Goal: Task Accomplishment & Management: Manage account settings

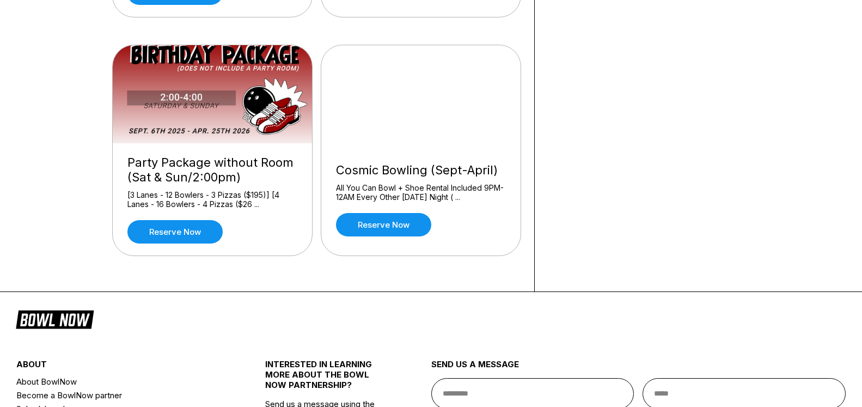
scroll to position [573, 0]
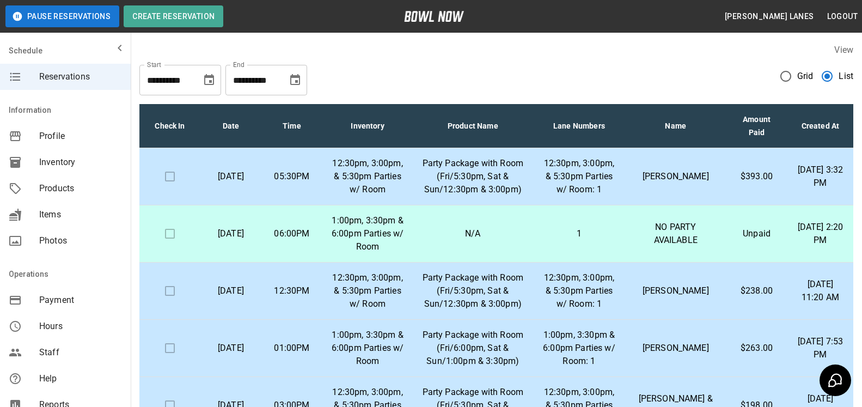
click at [185, 82] on input "**********" at bounding box center [166, 80] width 54 height 30
click at [216, 82] on button "Choose date, selected date is Sep 23, 2025" at bounding box center [209, 80] width 22 height 22
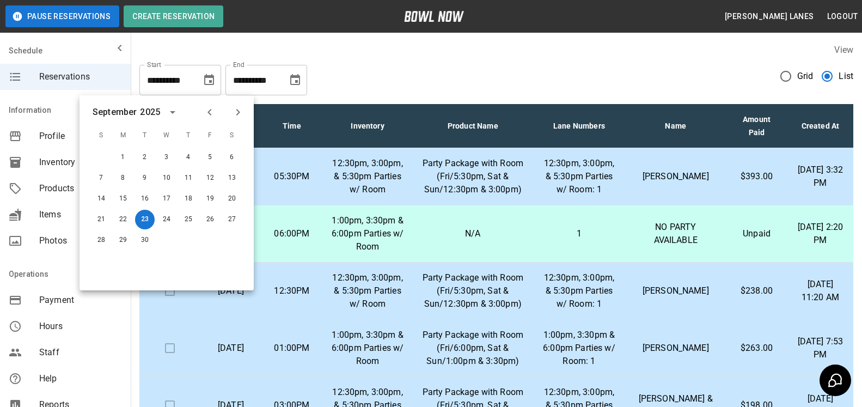
click at [206, 113] on icon "Previous month" at bounding box center [209, 112] width 13 height 13
click at [233, 172] on button "9" at bounding box center [232, 178] width 20 height 20
type input "**********"
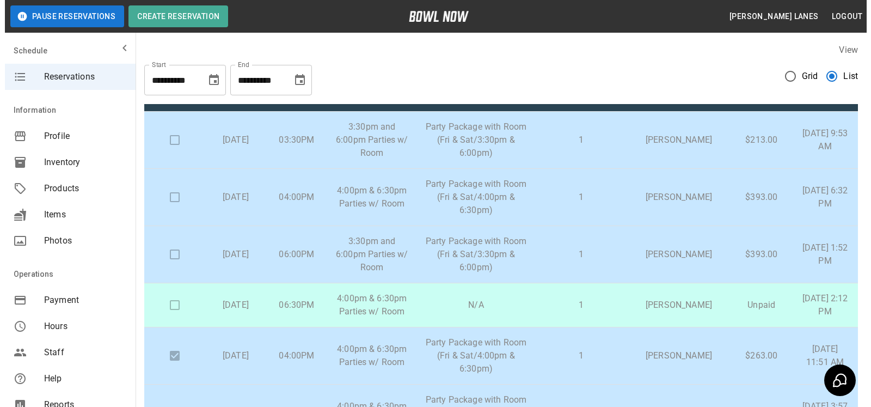
scroll to position [56, 0]
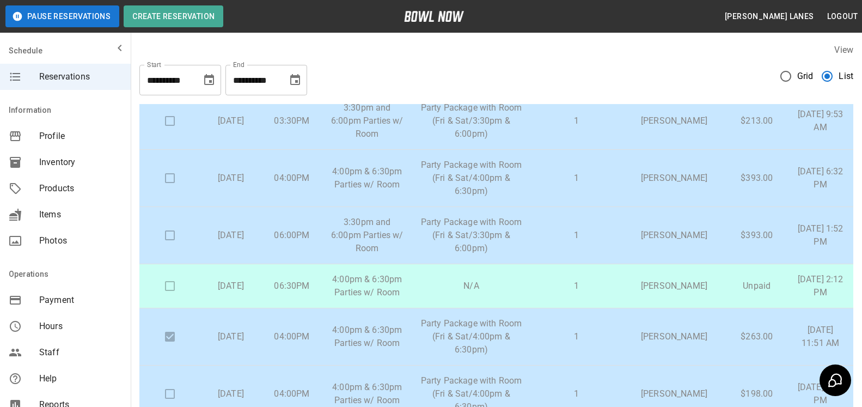
click at [450, 242] on p "Party Package with Room (Fri & Sat/3:30pm & 6:00pm)" at bounding box center [471, 235] width 101 height 39
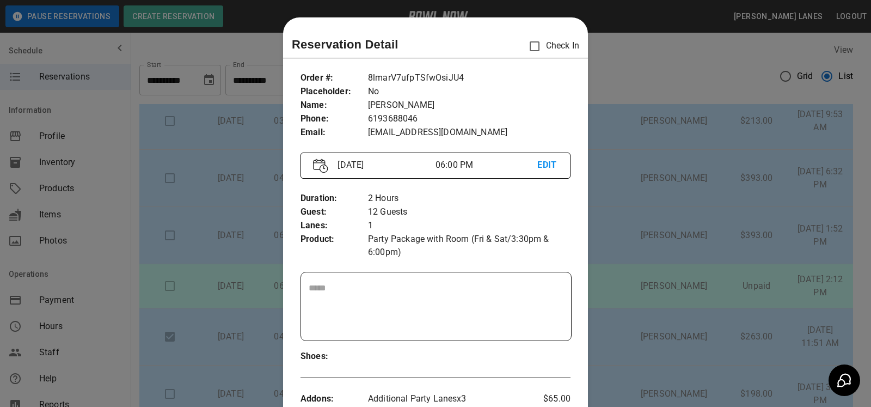
click at [665, 233] on div at bounding box center [435, 203] width 871 height 407
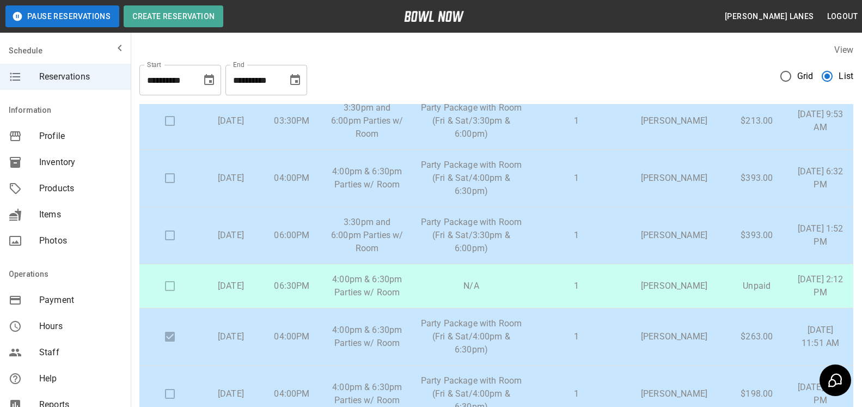
click at [594, 235] on p "1" at bounding box center [576, 235] width 74 height 13
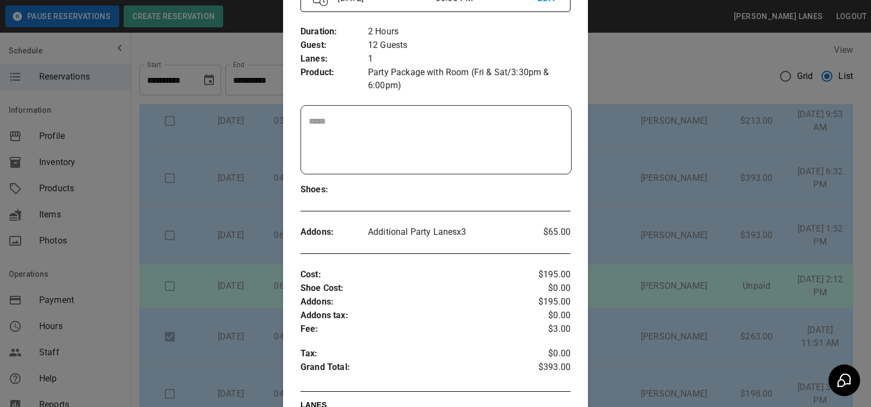
scroll to position [0, 0]
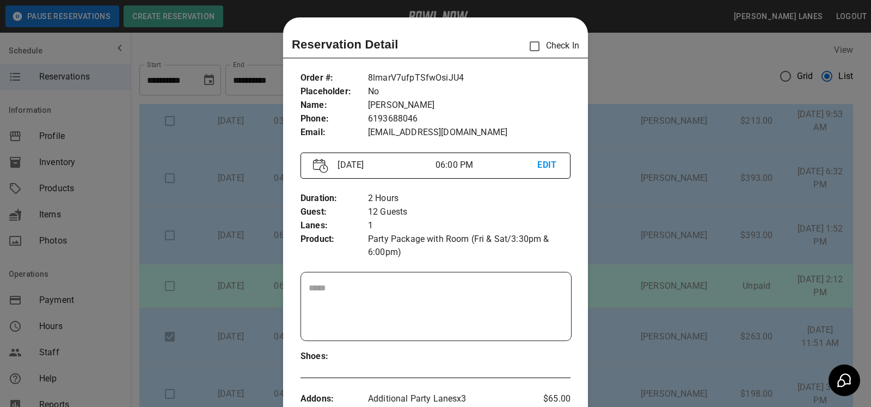
drag, startPoint x: 282, startPoint y: 35, endPoint x: 583, endPoint y: 337, distance: 427.1
click at [583, 337] on div "Reservation Detail Check In Order # : Placeholder : Name : Phone : Email : 8lma…" at bounding box center [435, 384] width 305 height 734
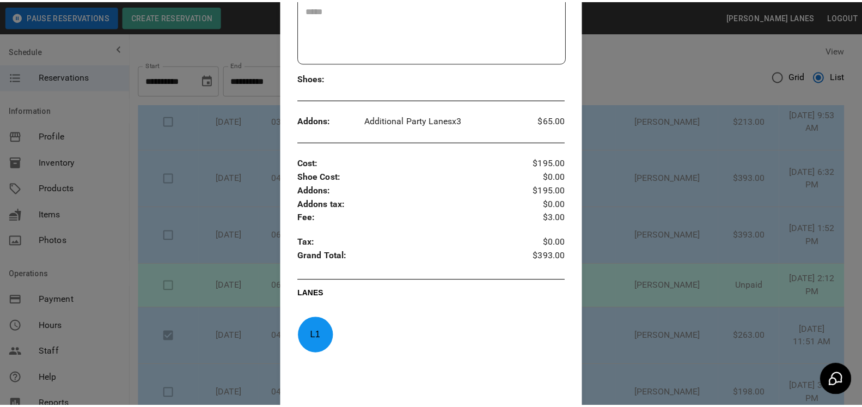
scroll to position [333, 0]
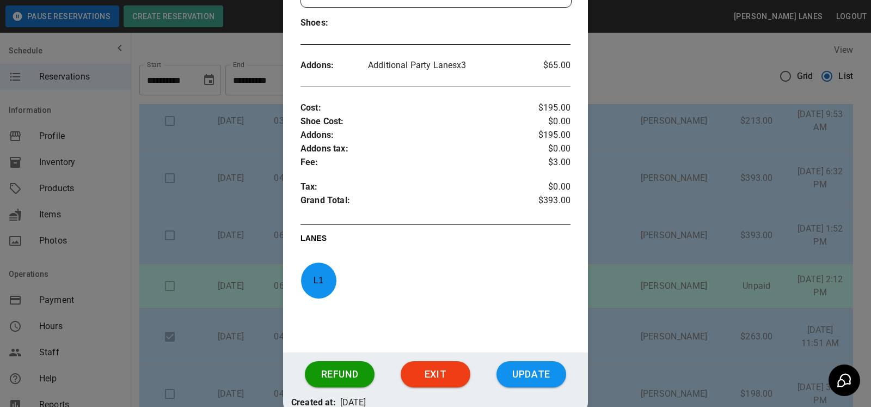
click at [602, 230] on div at bounding box center [435, 203] width 871 height 407
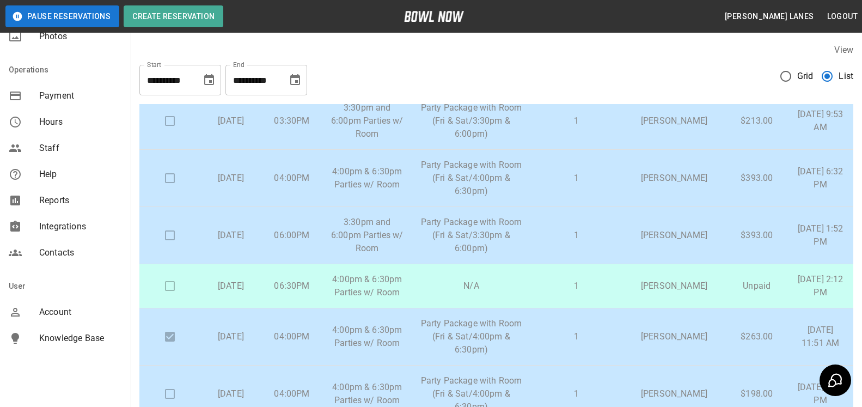
scroll to position [207, 0]
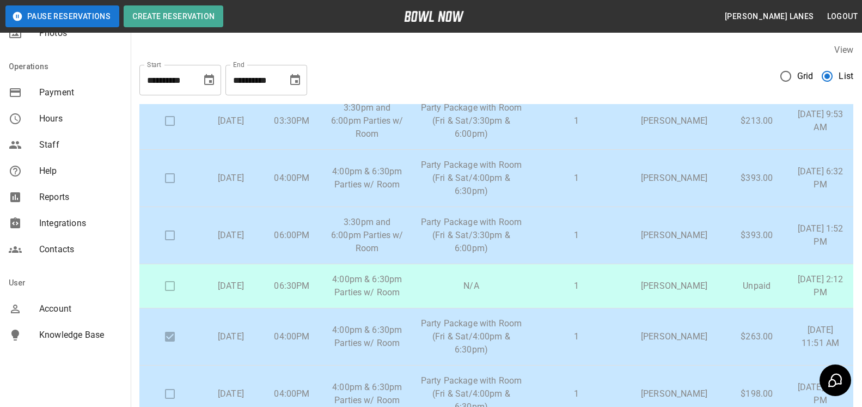
click at [72, 310] on span "Account" at bounding box center [80, 308] width 83 height 13
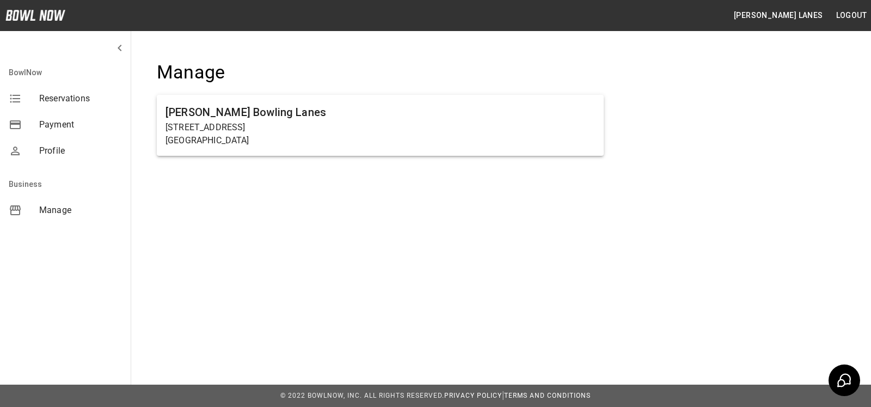
click at [67, 212] on span "Manage" at bounding box center [80, 210] width 83 height 13
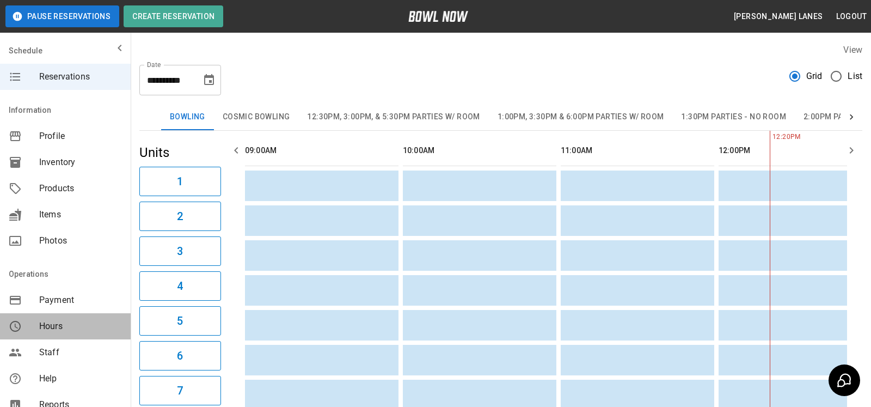
click at [84, 338] on div "Schedule Reservations Information Profile Inventory Products Items Photos Opera…" at bounding box center [65, 203] width 131 height 407
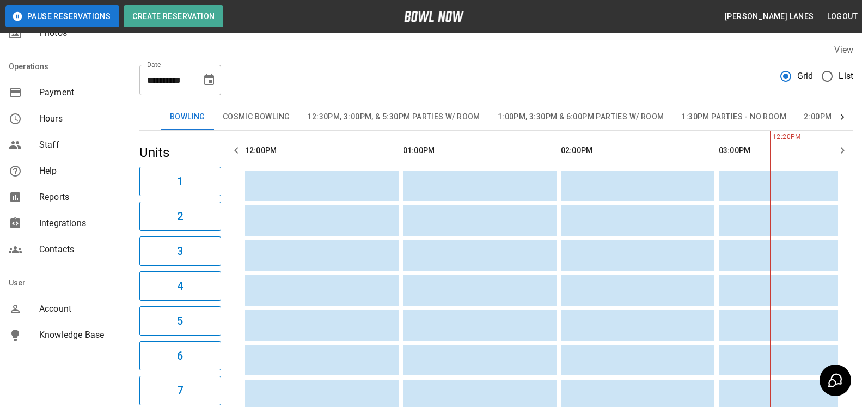
scroll to position [0, 474]
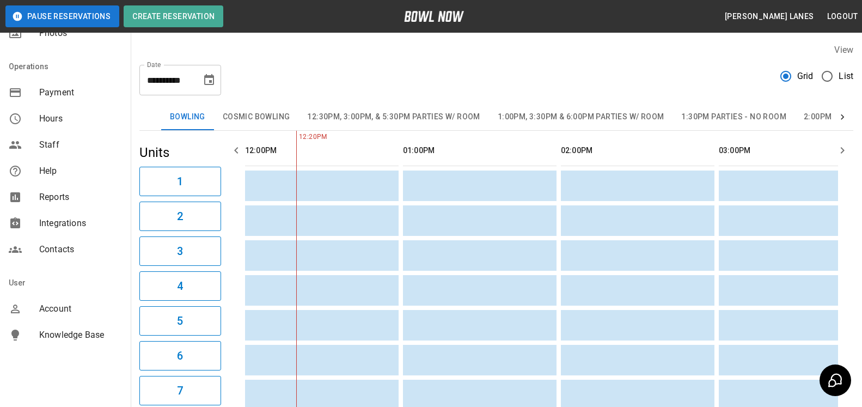
click at [91, 331] on span "Knowledge Base" at bounding box center [80, 334] width 83 height 13
click at [840, 74] on span "List" at bounding box center [846, 76] width 15 height 13
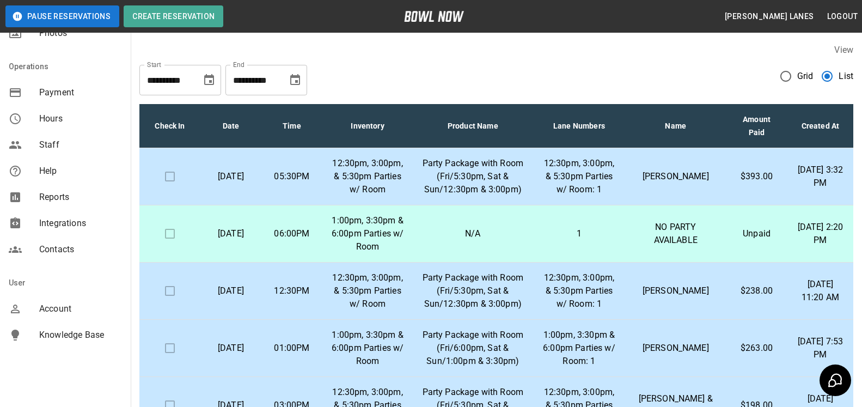
click at [300, 86] on icon "Choose date, selected date is Oct 23, 2025" at bounding box center [295, 80] width 13 height 13
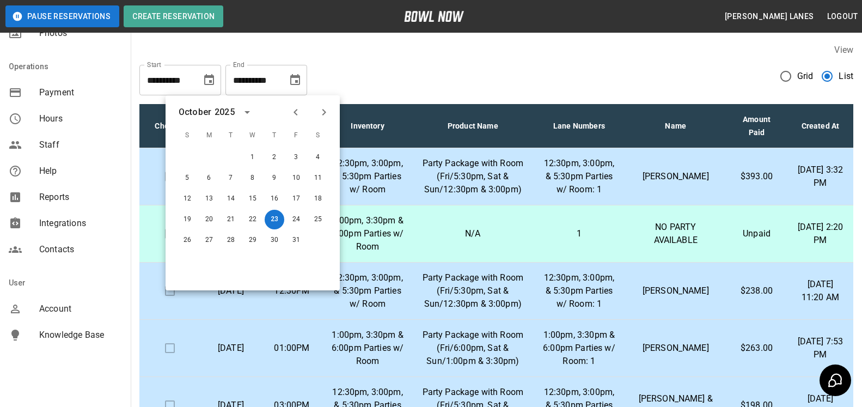
click at [326, 117] on icon "Next month" at bounding box center [324, 112] width 13 height 13
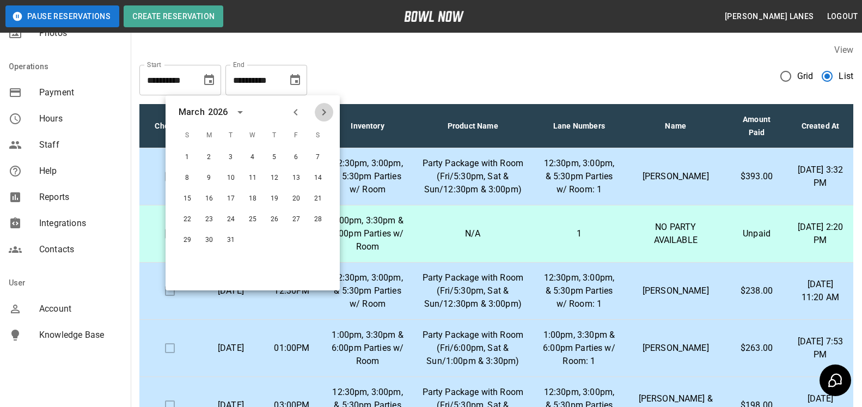
click at [326, 117] on icon "Next month" at bounding box center [324, 112] width 13 height 13
click at [273, 239] on button "30" at bounding box center [275, 240] width 20 height 20
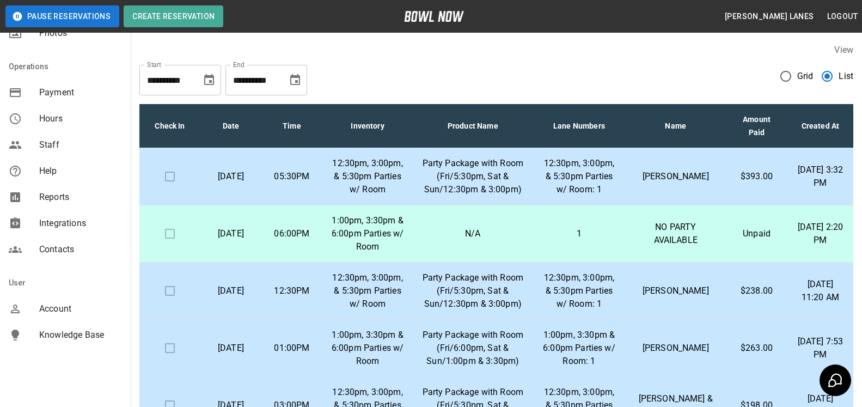
type input "**********"
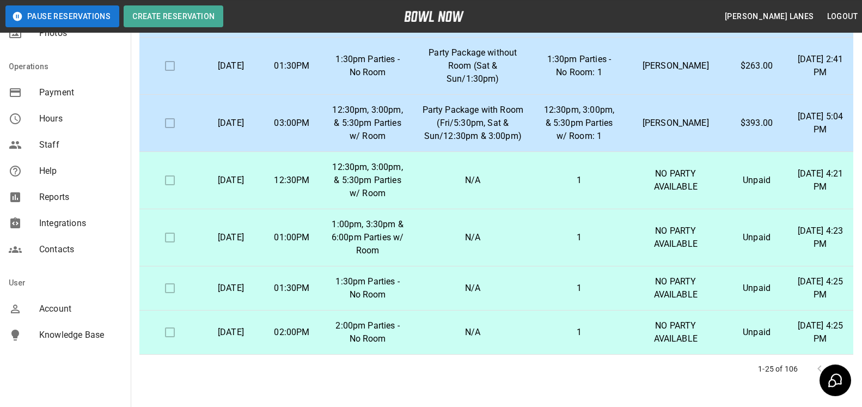
scroll to position [196, 0]
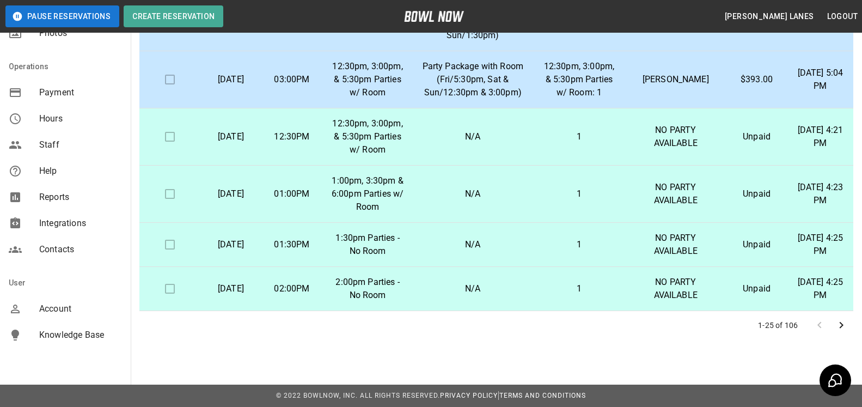
click at [849, 328] on button "Go to next page" at bounding box center [842, 325] width 22 height 22
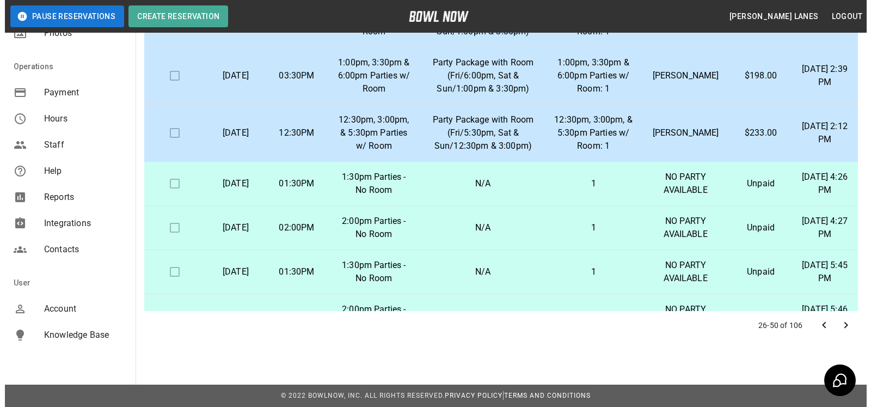
scroll to position [0, 0]
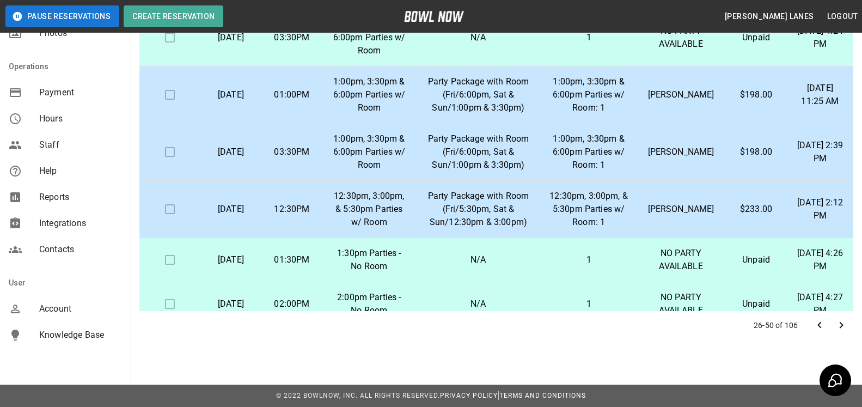
click at [661, 152] on p "[PERSON_NAME]" at bounding box center [680, 151] width 71 height 13
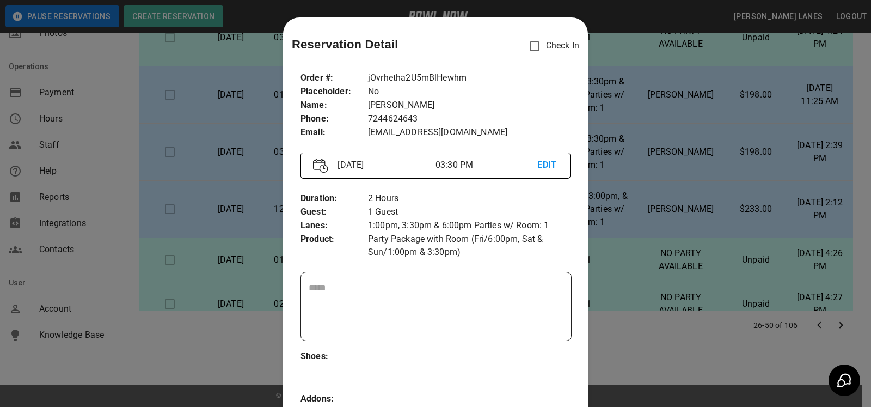
drag, startPoint x: 659, startPoint y: 123, endPoint x: 680, endPoint y: 158, distance: 41.3
click at [659, 123] on div at bounding box center [435, 203] width 871 height 407
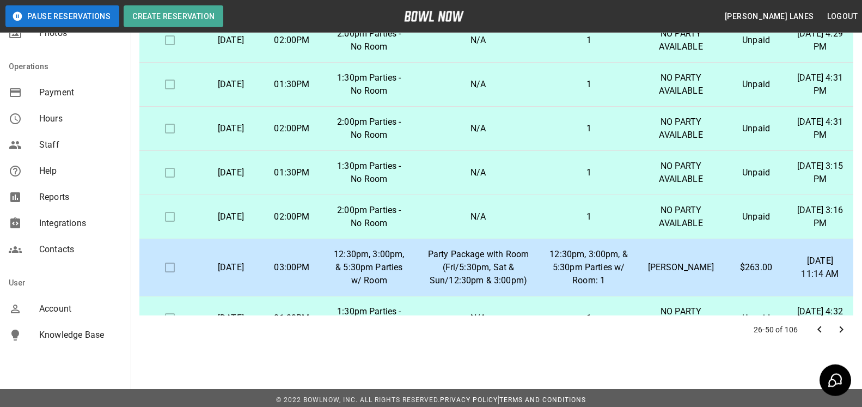
scroll to position [196, 0]
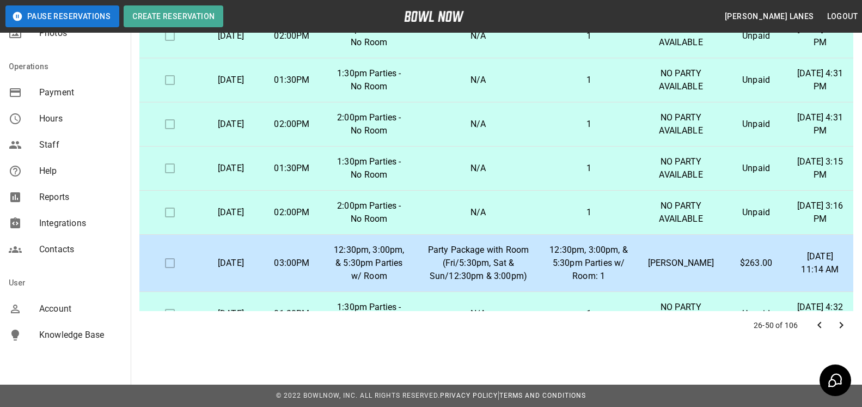
click at [821, 326] on icon "Go to previous page" at bounding box center [819, 325] width 13 height 13
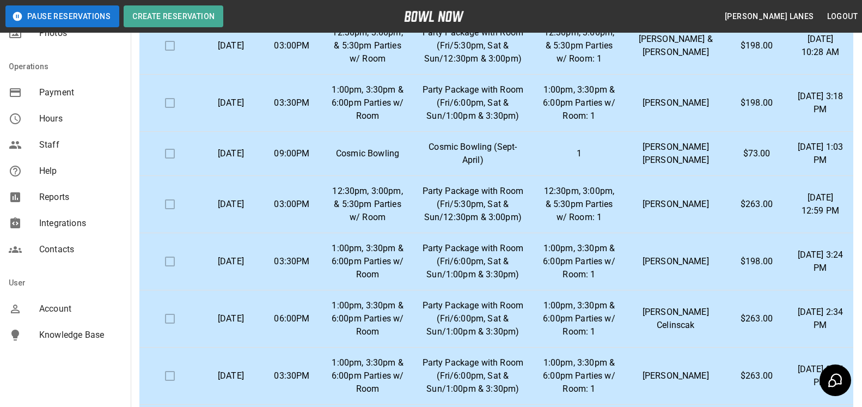
scroll to position [289, 0]
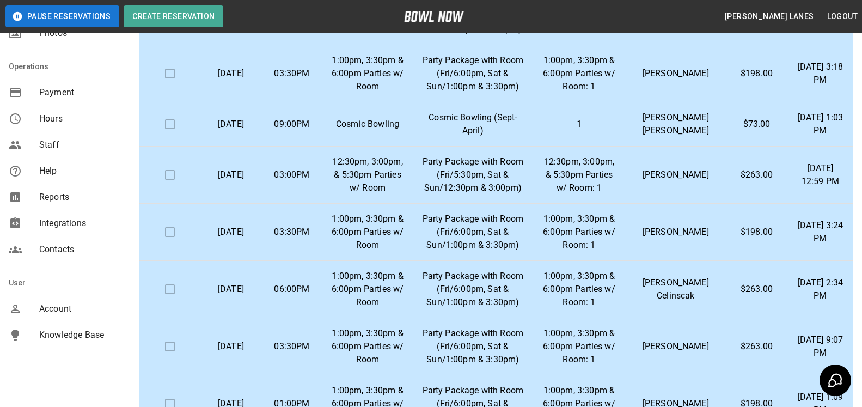
drag, startPoint x: 228, startPoint y: 129, endPoint x: 835, endPoint y: 253, distance: 619.7
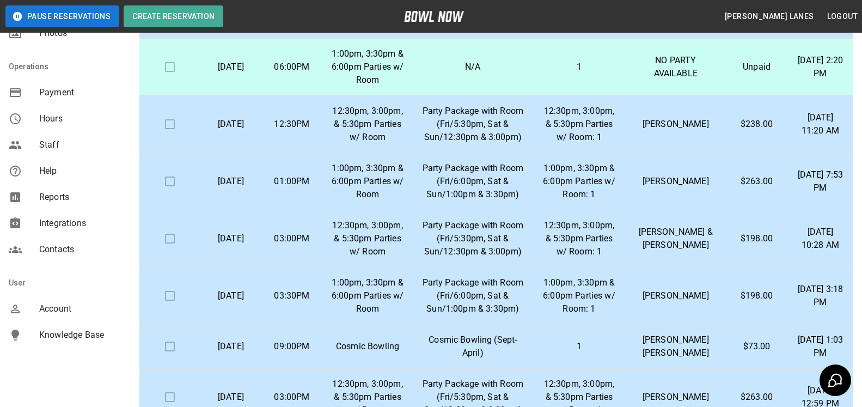
scroll to position [0, 0]
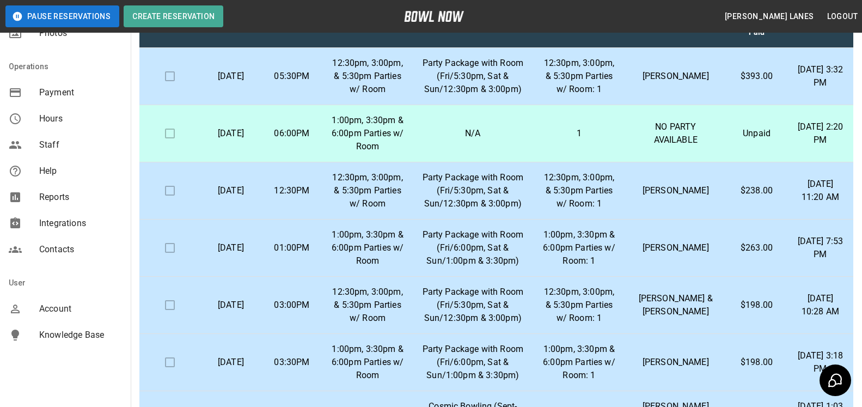
click at [245, 103] on td "[DATE]" at bounding box center [230, 76] width 61 height 57
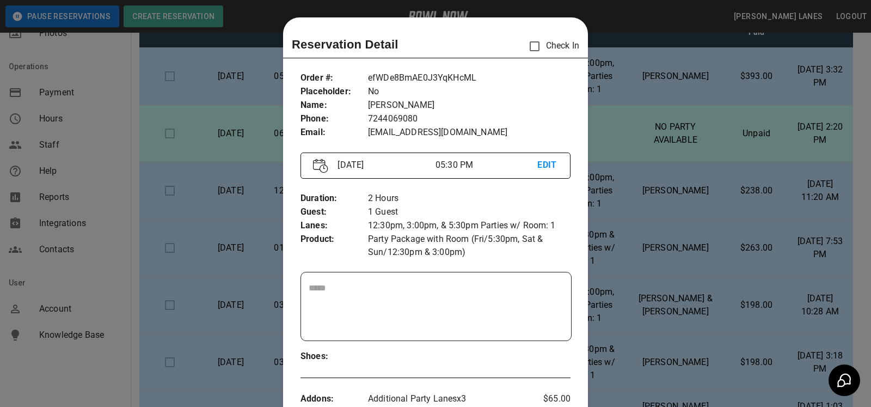
click at [612, 17] on div at bounding box center [435, 203] width 871 height 407
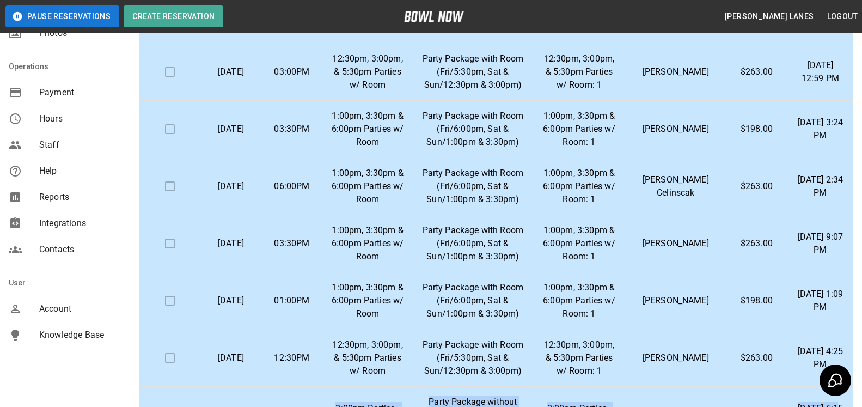
scroll to position [461, 0]
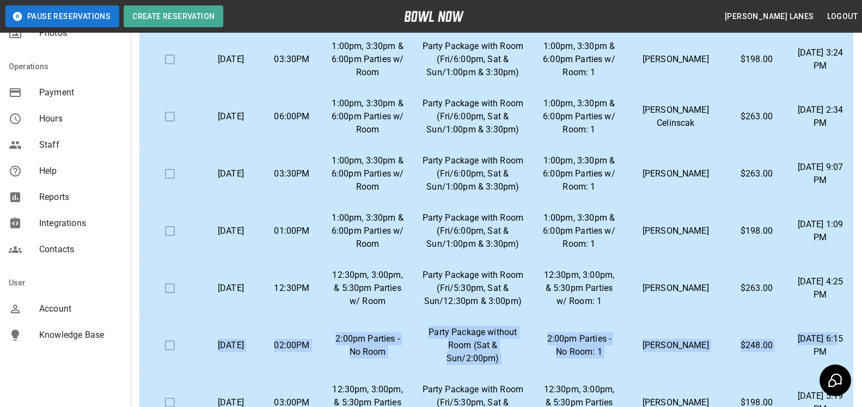
drag, startPoint x: 220, startPoint y: 119, endPoint x: 834, endPoint y: 81, distance: 615.0
click at [834, 81] on table "Check In Date Time Inventory Product Name Lane Numbers Name Amount Paid Created…" at bounding box center [496, 247] width 714 height 1408
copy tr "[DATE] 03:30PM 1:00pm, 3:30pm & 6:00pm Parties w/ Room Party Package with Room …"
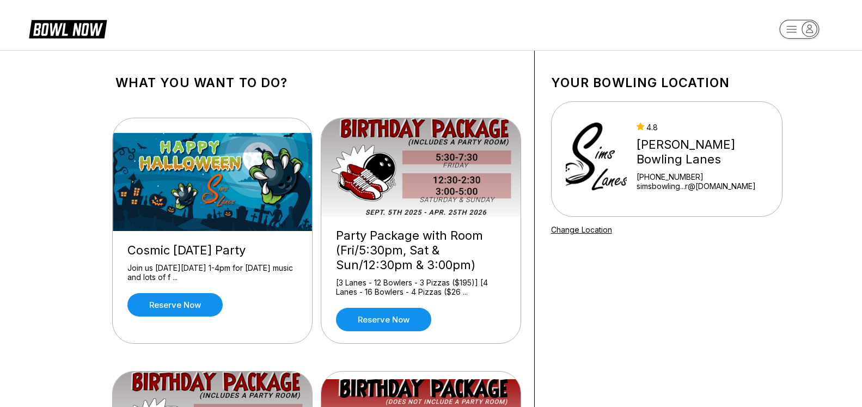
scroll to position [573, 0]
